Goal: Task Accomplishment & Management: Manage account settings

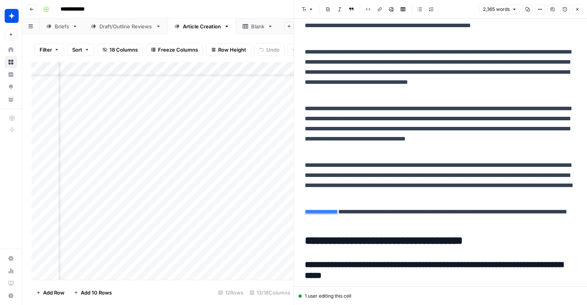
scroll to position [2828, 0]
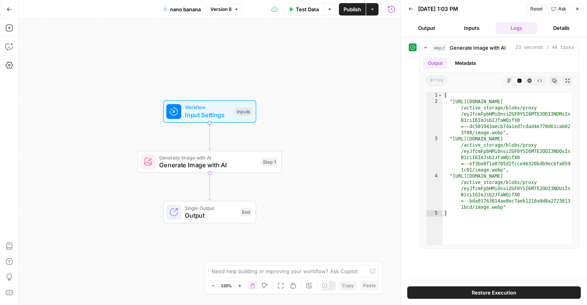
click at [12, 9] on span "Go Back" at bounding box center [12, 9] width 0 height 0
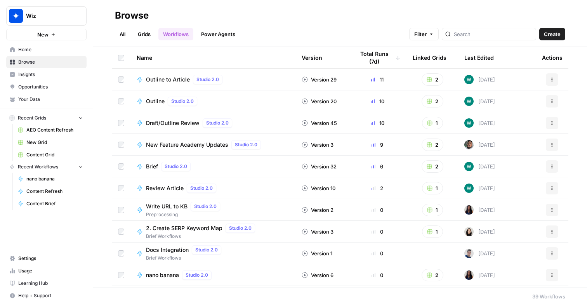
click at [43, 259] on span "Settings" at bounding box center [50, 258] width 65 height 7
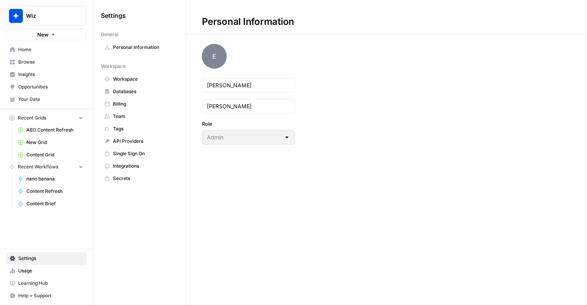
click at [138, 161] on link "Integrations" at bounding box center [139, 166] width 77 height 12
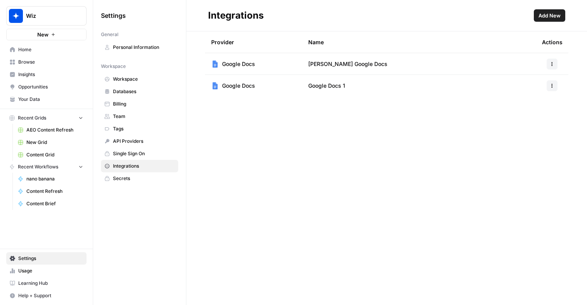
click at [558, 19] on button "Add New" at bounding box center [549, 15] width 31 height 12
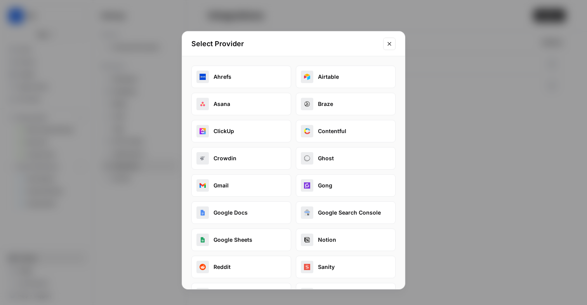
click at [338, 211] on button "Google Search Console" at bounding box center [346, 213] width 100 height 23
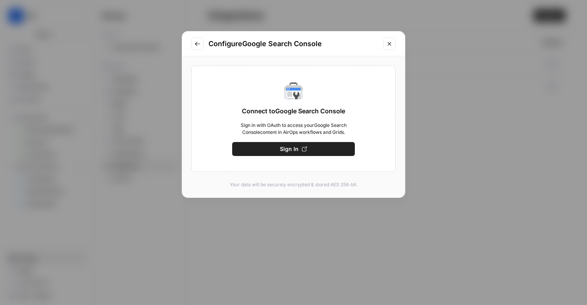
click at [309, 150] on button "Sign In" at bounding box center [293, 149] width 123 height 14
